Goal: Navigation & Orientation: Understand site structure

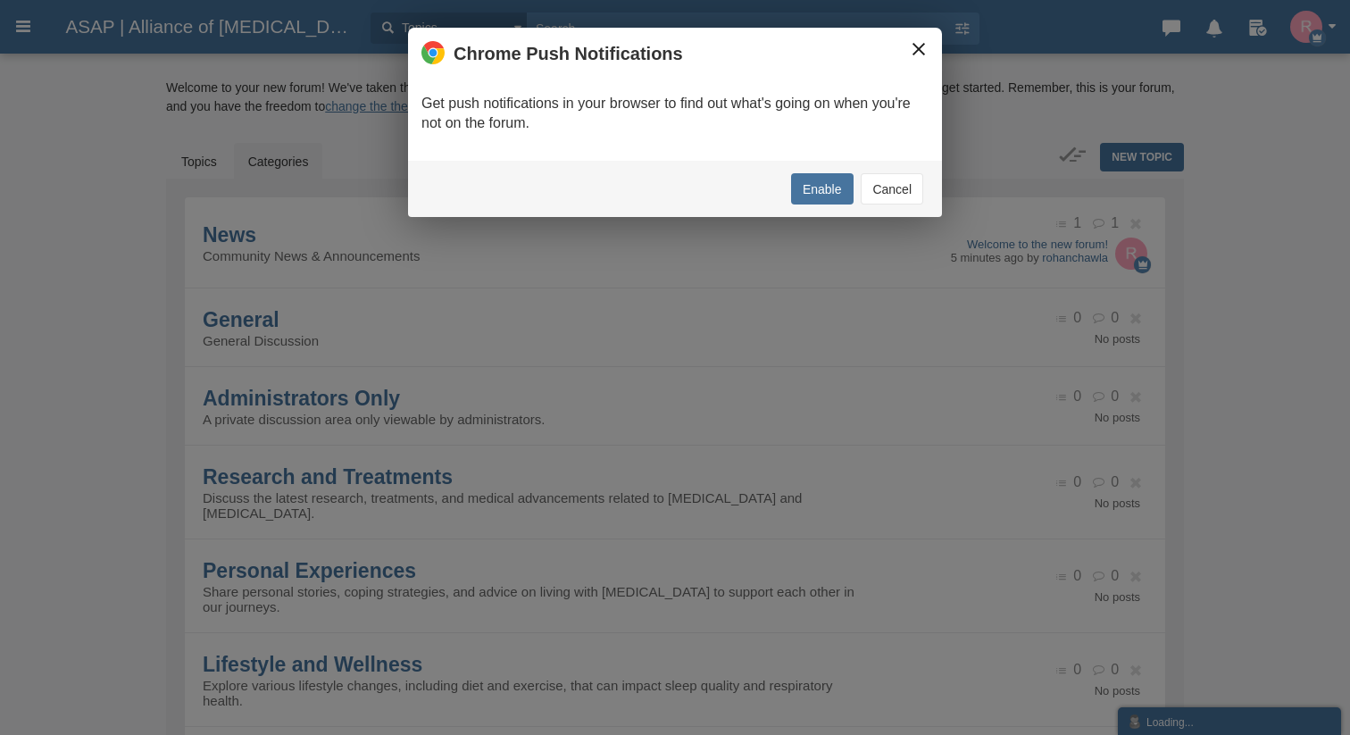
click at [911, 52] on button "×" at bounding box center [919, 49] width 20 height 20
click at [910, 51] on button "×" at bounding box center [919, 49] width 20 height 20
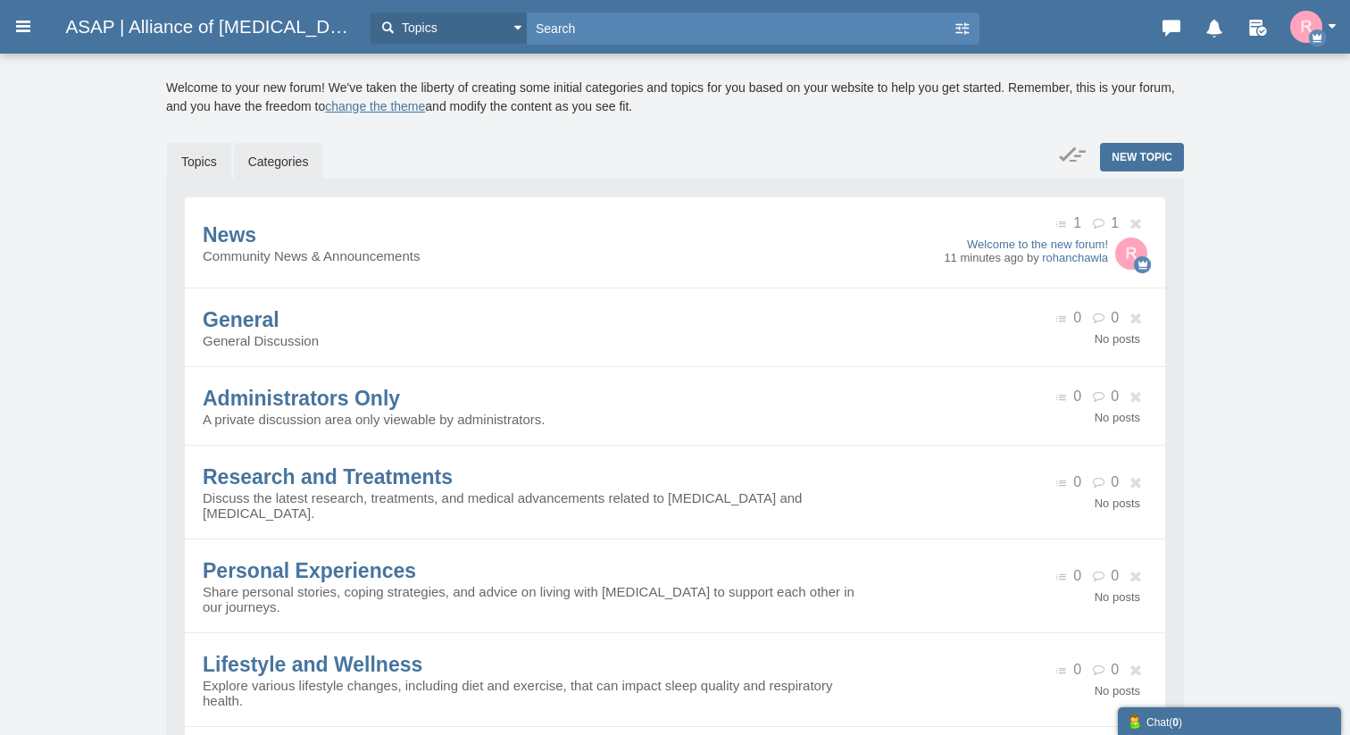
click at [197, 158] on link "Topics" at bounding box center [199, 162] width 64 height 38
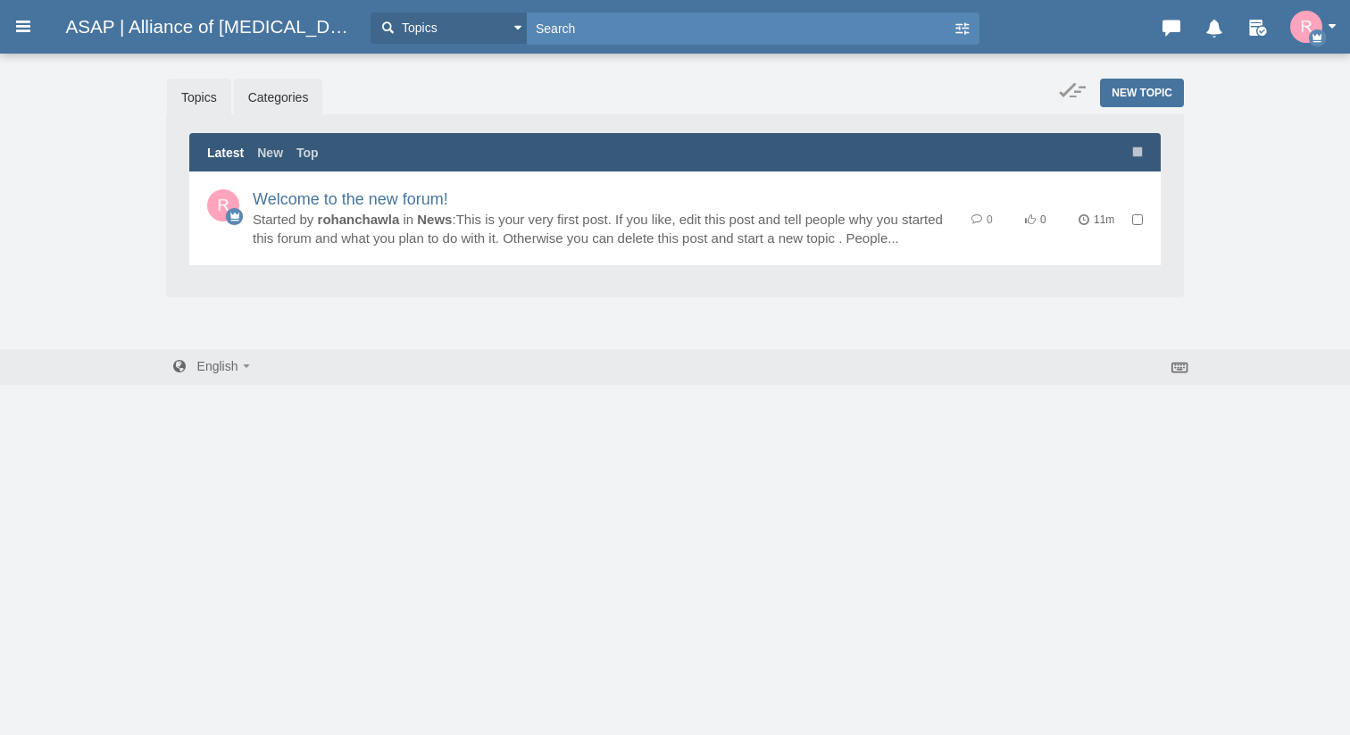
click at [259, 102] on link "Categories" at bounding box center [278, 98] width 89 height 38
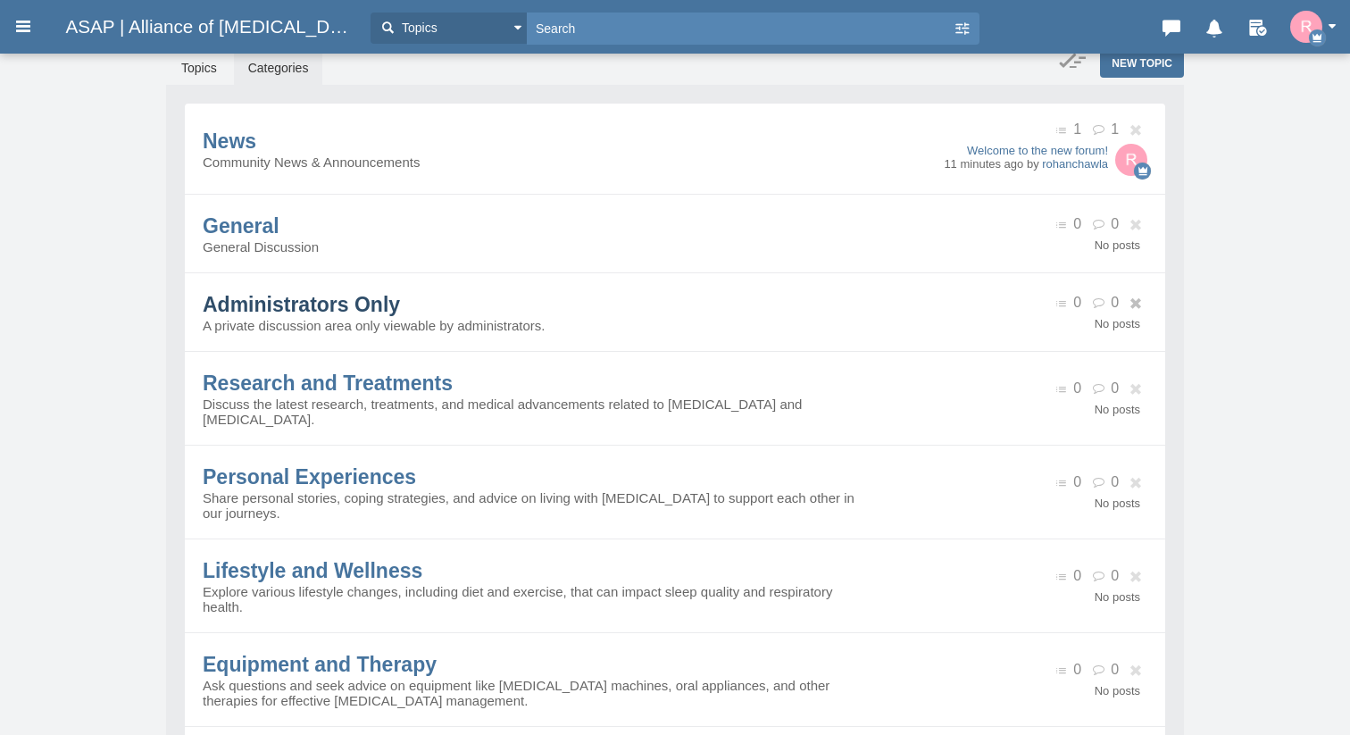
scroll to position [313, 0]
